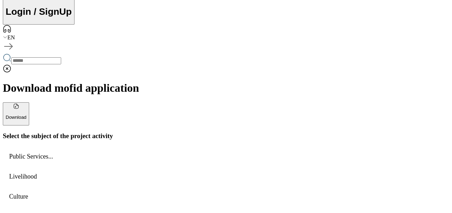
scroll to position [211, 0]
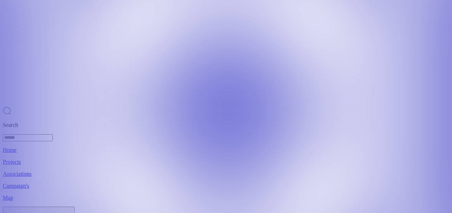
scroll to position [211, 0]
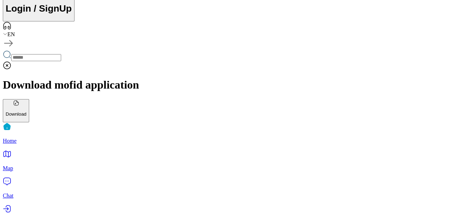
scroll to position [0, 0]
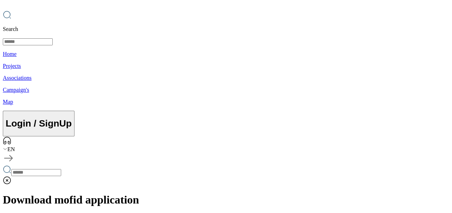
scroll to position [93, 0]
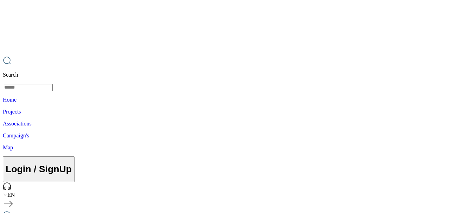
scroll to position [0, 0]
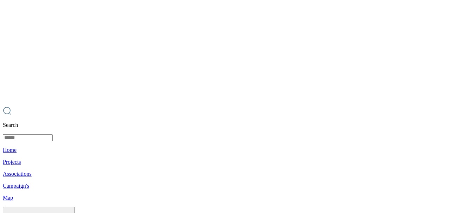
click at [84, 104] on img at bounding box center [226, 106] width 452 height 213
click at [439, 113] on img at bounding box center [226, 106] width 453 height 213
click at [447, 113] on div at bounding box center [444, 106] width 9 height 15
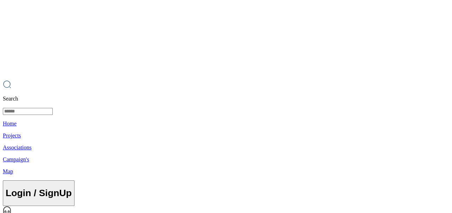
scroll to position [70, 0]
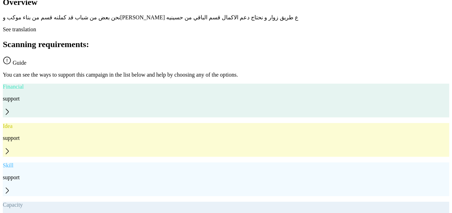
scroll to position [480, 0]
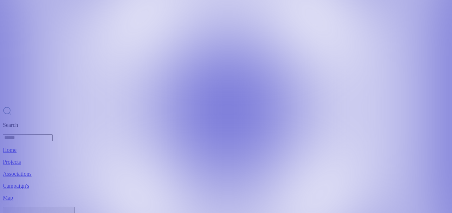
scroll to position [211, 0]
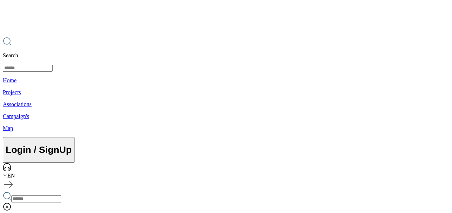
scroll to position [70, 0]
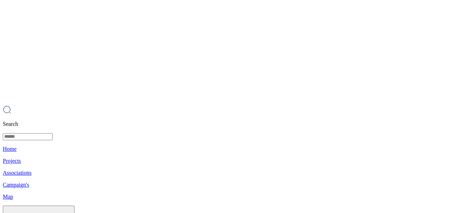
scroll to position [0, 0]
click at [98, 71] on img at bounding box center [226, 106] width 452 height 213
click at [446, 112] on div at bounding box center [444, 106] width 9 height 15
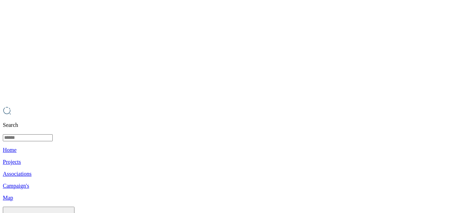
click at [446, 112] on div at bounding box center [444, 106] width 9 height 15
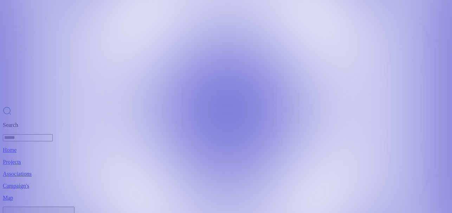
scroll to position [211, 0]
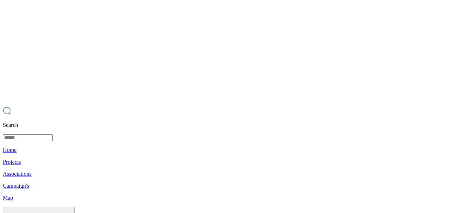
click at [165, 102] on img at bounding box center [226, 106] width 452 height 213
click at [433, 117] on img at bounding box center [226, 106] width 453 height 213
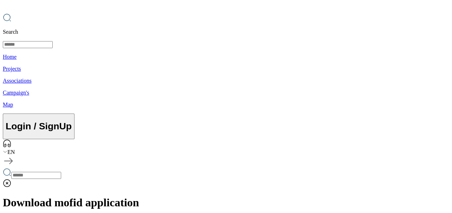
scroll to position [141, 0]
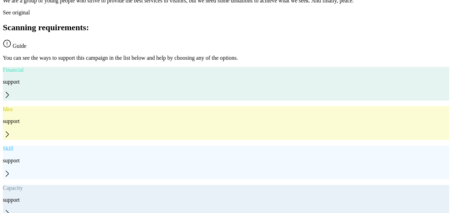
scroll to position [520, 0]
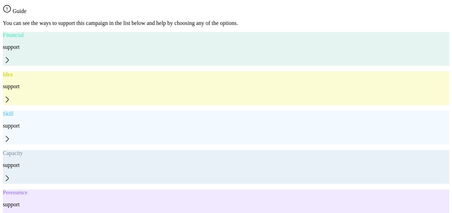
scroll to position [211, 0]
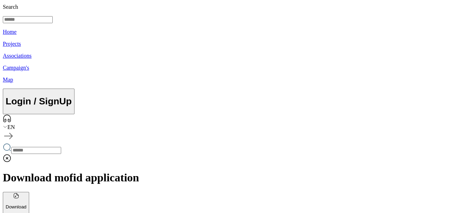
scroll to position [141, 0]
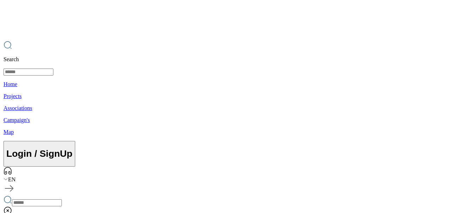
scroll to position [35, 0]
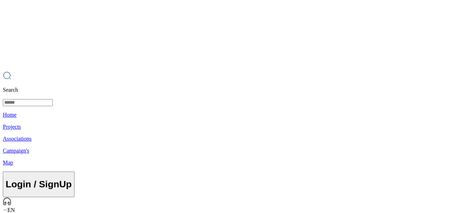
click at [108, 67] on img at bounding box center [226, 71] width 452 height 213
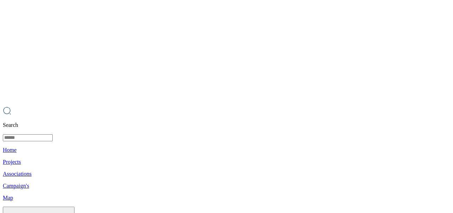
click at [446, 114] on div at bounding box center [444, 106] width 9 height 15
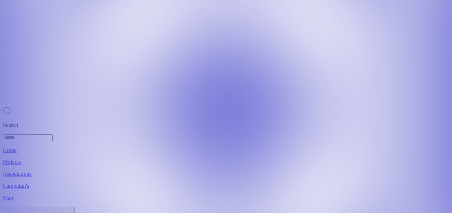
scroll to position [211, 0]
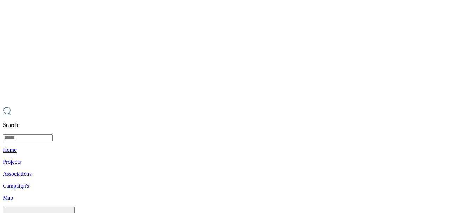
scroll to position [211, 0]
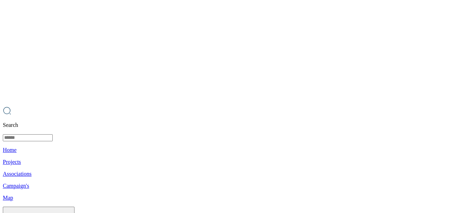
click at [160, 74] on img at bounding box center [226, 106] width 452 height 213
click at [401, 94] on img at bounding box center [226, 106] width 453 height 213
click at [348, 96] on img at bounding box center [226, 106] width 453 height 213
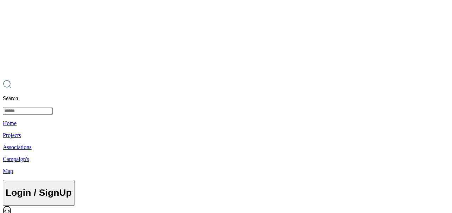
scroll to position [105, 0]
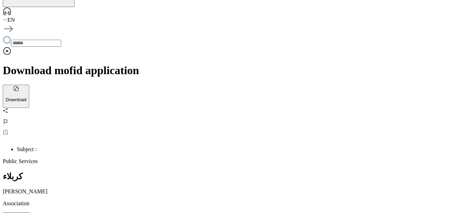
scroll to position [241, 0]
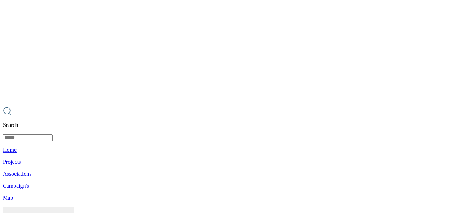
scroll to position [213, 0]
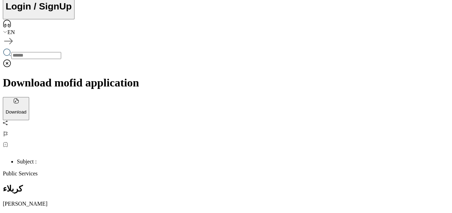
drag, startPoint x: 392, startPoint y: 83, endPoint x: 427, endPoint y: 85, distance: 34.5
copy p "36,403,508"
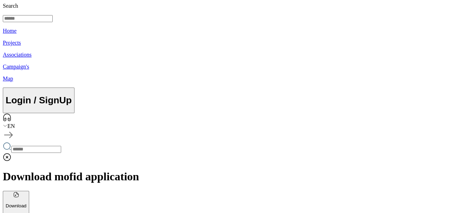
scroll to position [72, 0]
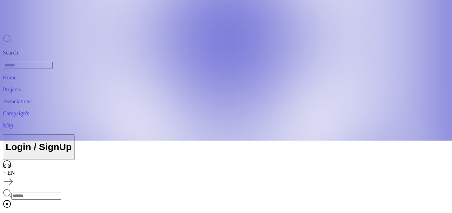
scroll to position [211, 0]
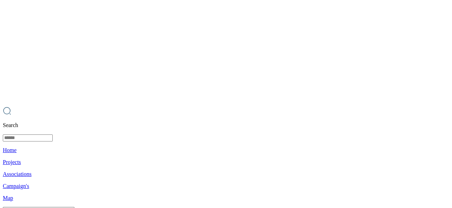
click at [35, 109] on موكب at bounding box center [226, 104] width 452 height 208
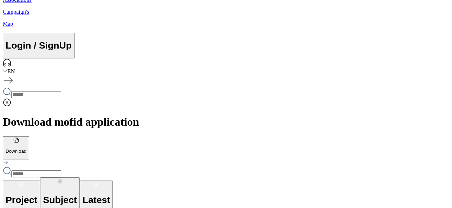
scroll to position [176, 0]
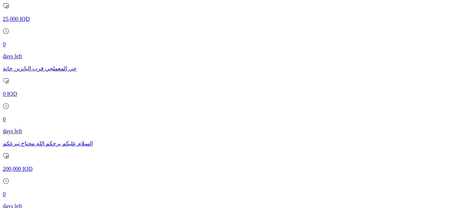
scroll to position [1016, 0]
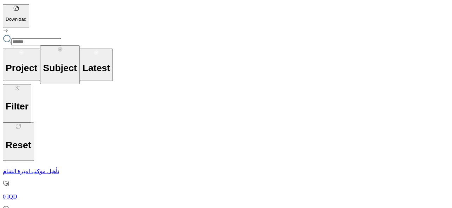
scroll to position [352, 0]
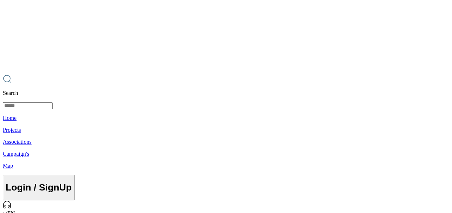
scroll to position [105, 0]
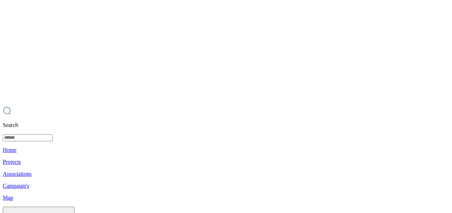
scroll to position [0, 0]
click at [146, 90] on img at bounding box center [226, 106] width 452 height 213
click at [427, 116] on img at bounding box center [226, 106] width 453 height 213
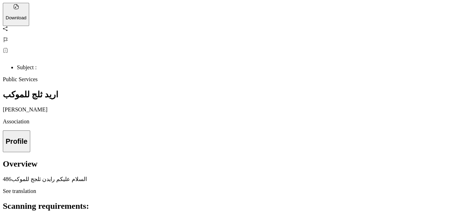
scroll to position [255, 0]
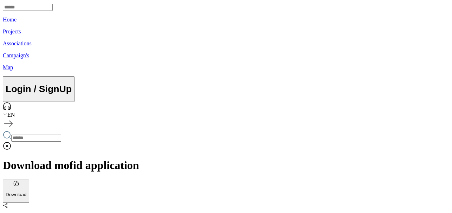
scroll to position [141, 0]
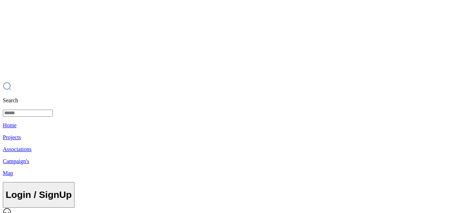
scroll to position [0, 0]
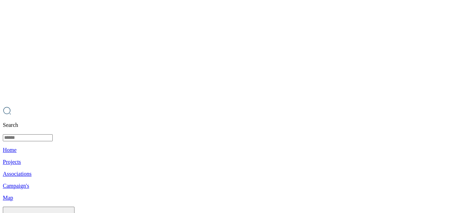
click at [89, 96] on img at bounding box center [226, 106] width 452 height 213
click at [444, 113] on div at bounding box center [444, 106] width 9 height 15
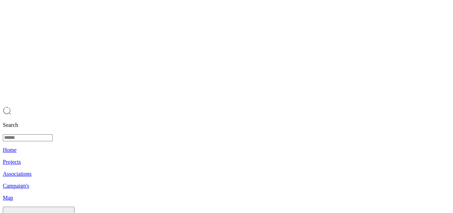
click at [444, 113] on div at bounding box center [444, 106] width 9 height 15
